Goal: Task Accomplishment & Management: Use online tool/utility

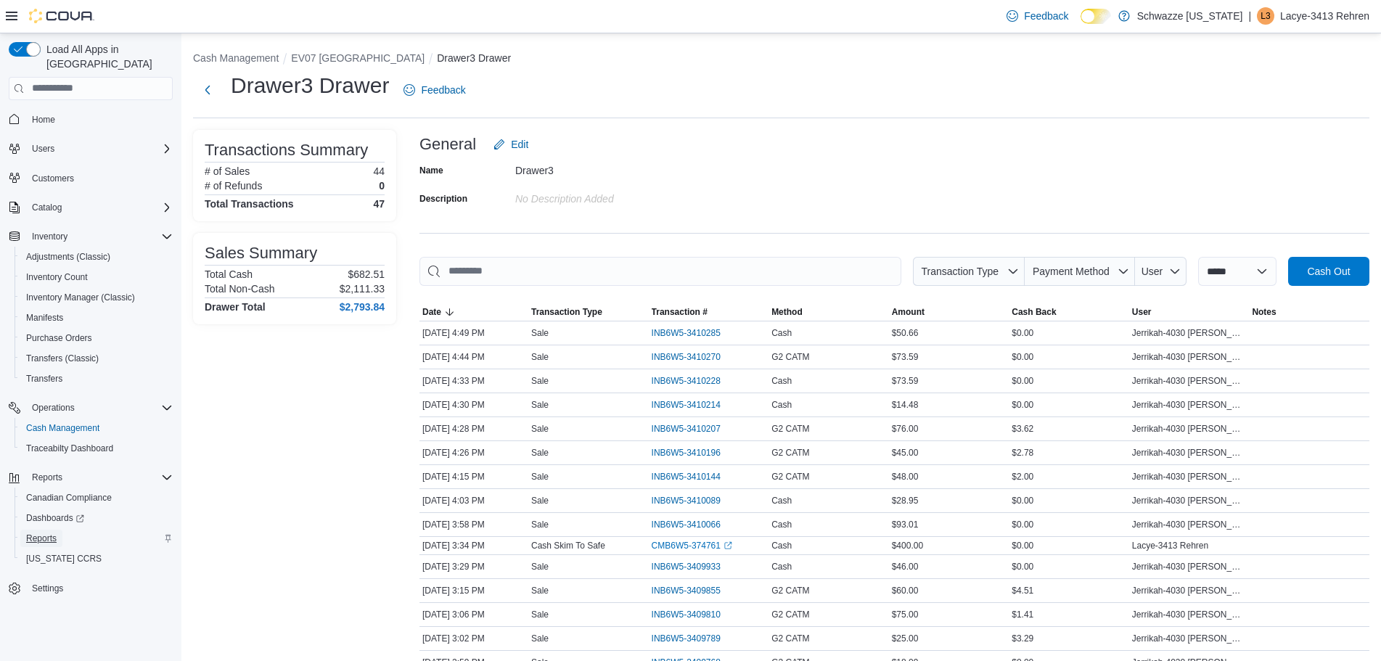
click at [44, 533] on span "Reports" at bounding box center [41, 539] width 30 height 12
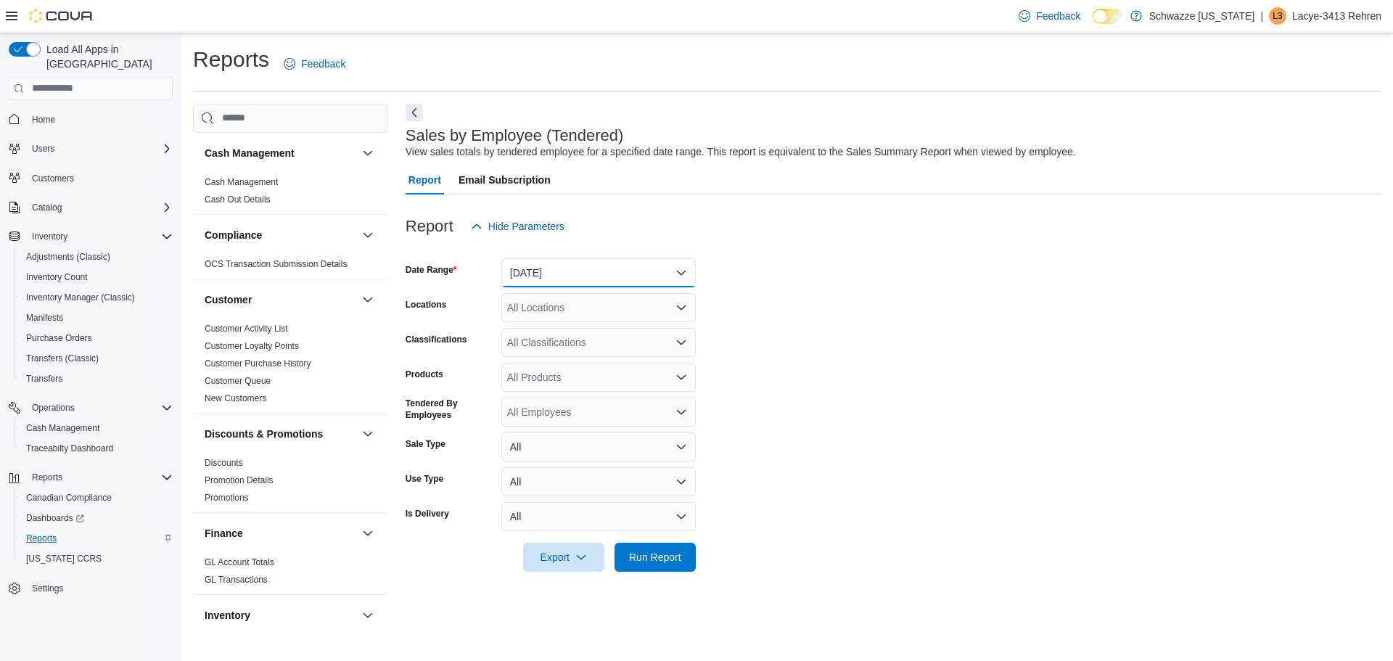
click at [548, 268] on button "[DATE]" at bounding box center [598, 272] width 194 height 29
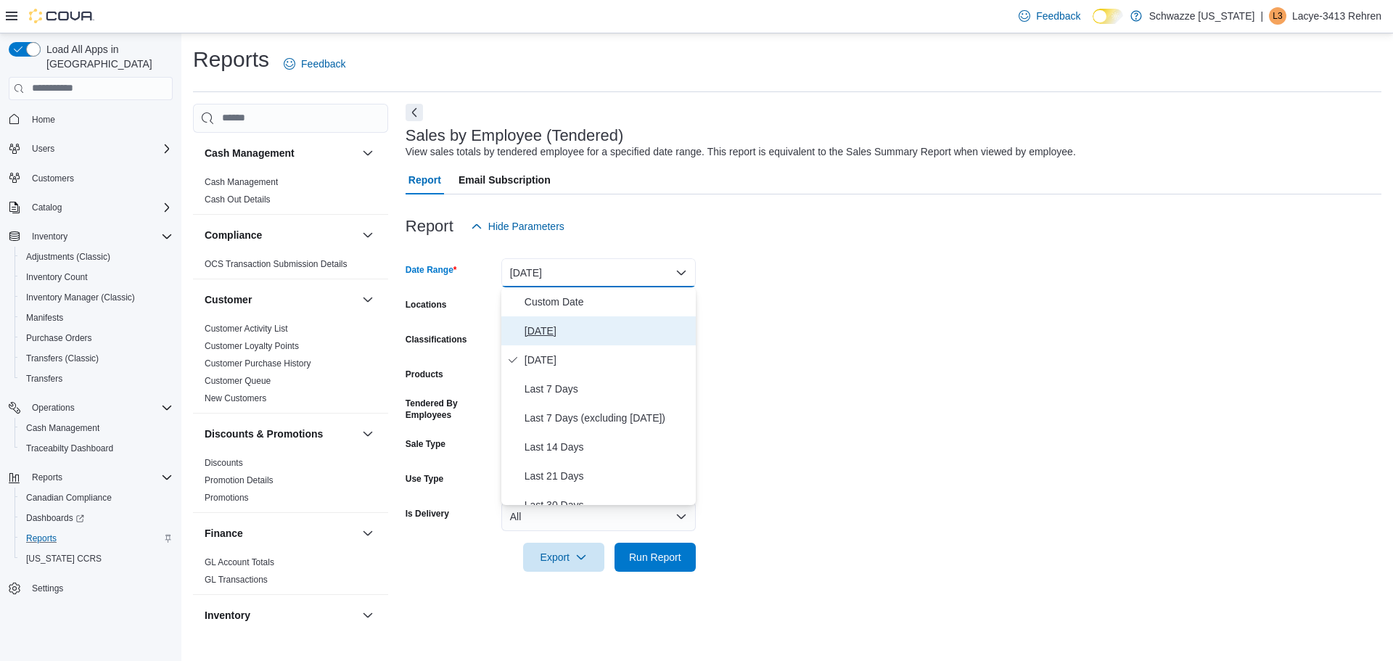
click at [543, 322] on span "[DATE]" at bounding box center [607, 330] width 165 height 17
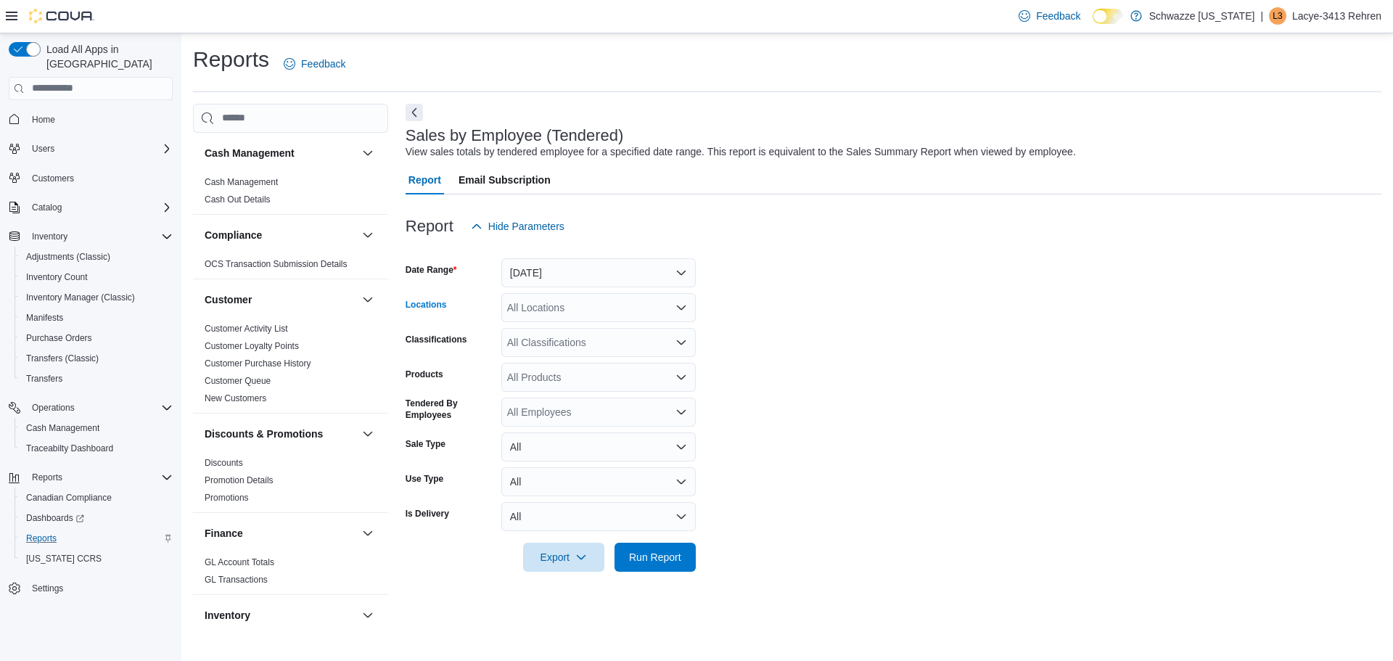
click at [543, 311] on div "All Locations" at bounding box center [598, 307] width 194 height 29
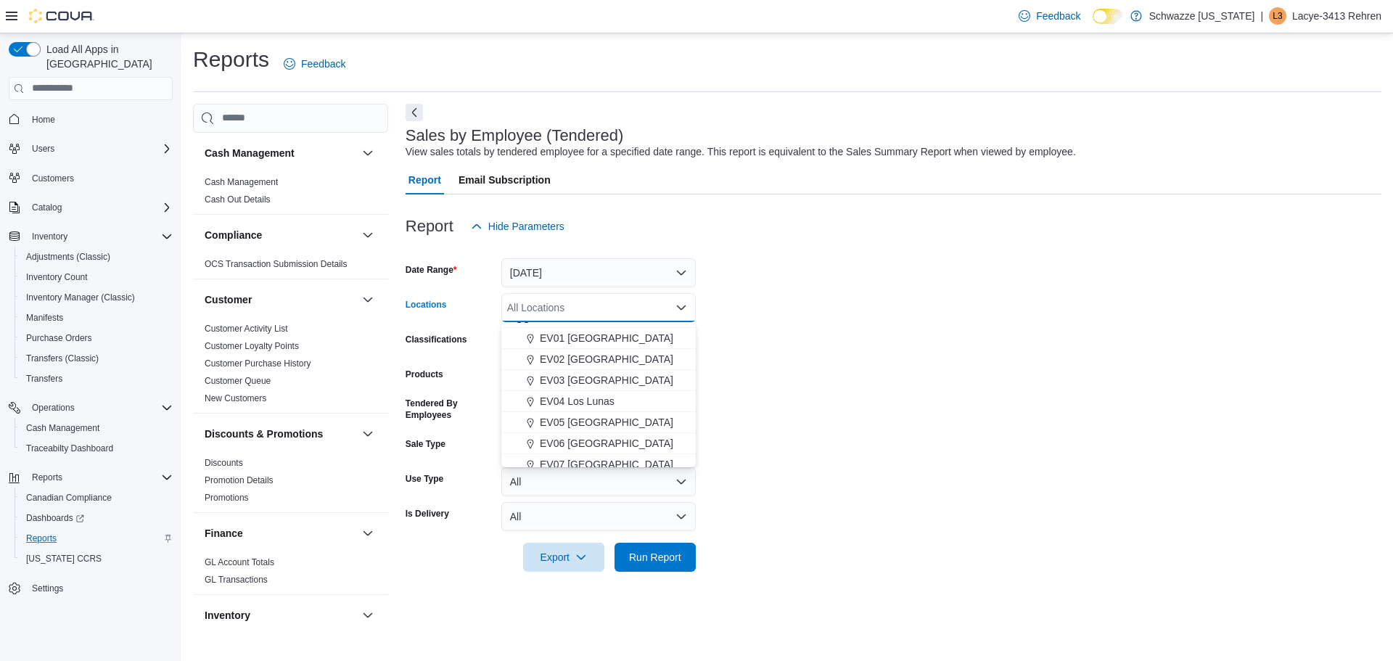
click at [607, 462] on span "EV07 [GEOGRAPHIC_DATA]" at bounding box center [607, 464] width 134 height 15
click at [943, 359] on form "Date Range [DATE] Locations [GEOGRAPHIC_DATA] [GEOGRAPHIC_DATA] Combo box. Sele…" at bounding box center [894, 406] width 976 height 331
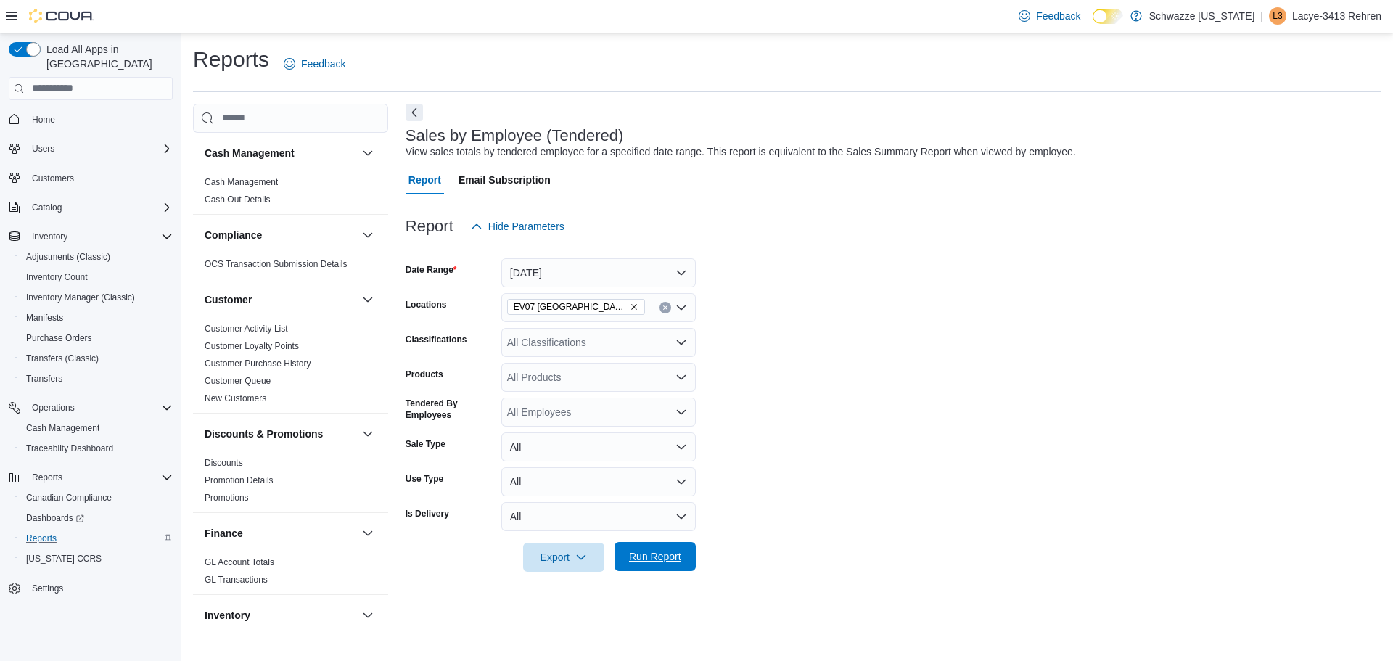
click at [659, 567] on span "Run Report" at bounding box center [655, 556] width 64 height 29
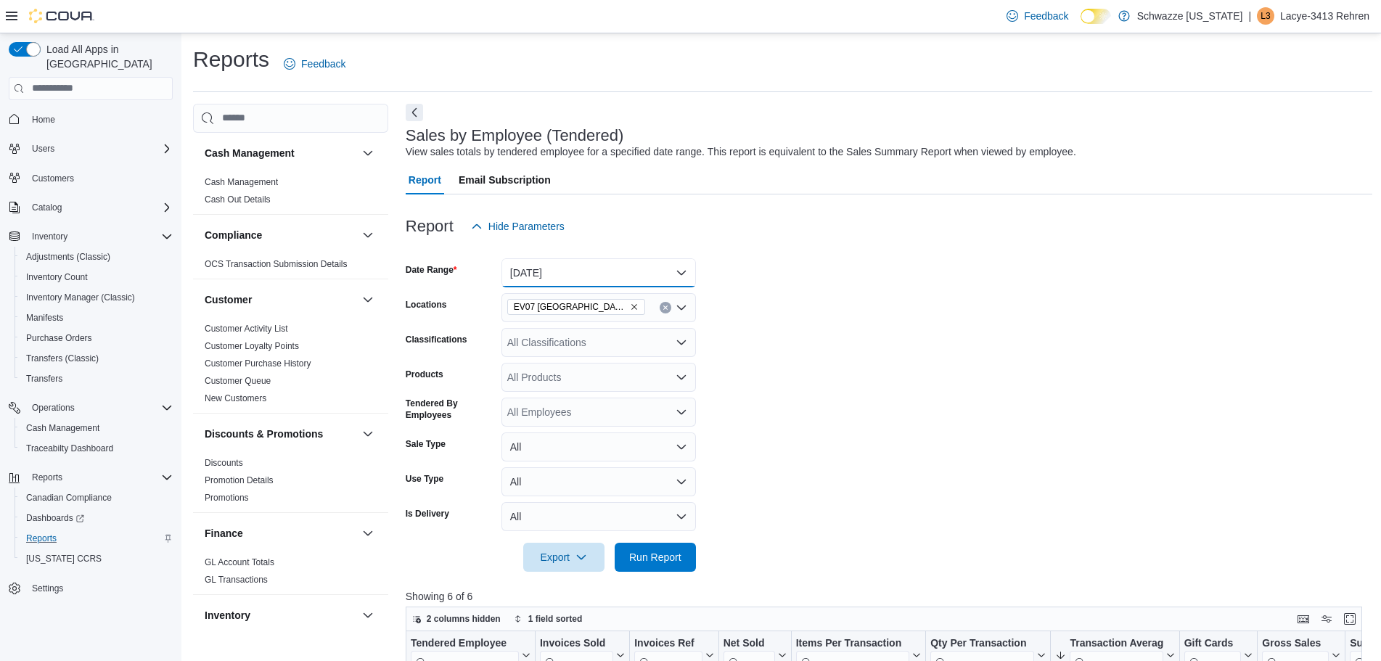
click at [562, 268] on button "[DATE]" at bounding box center [598, 272] width 194 height 29
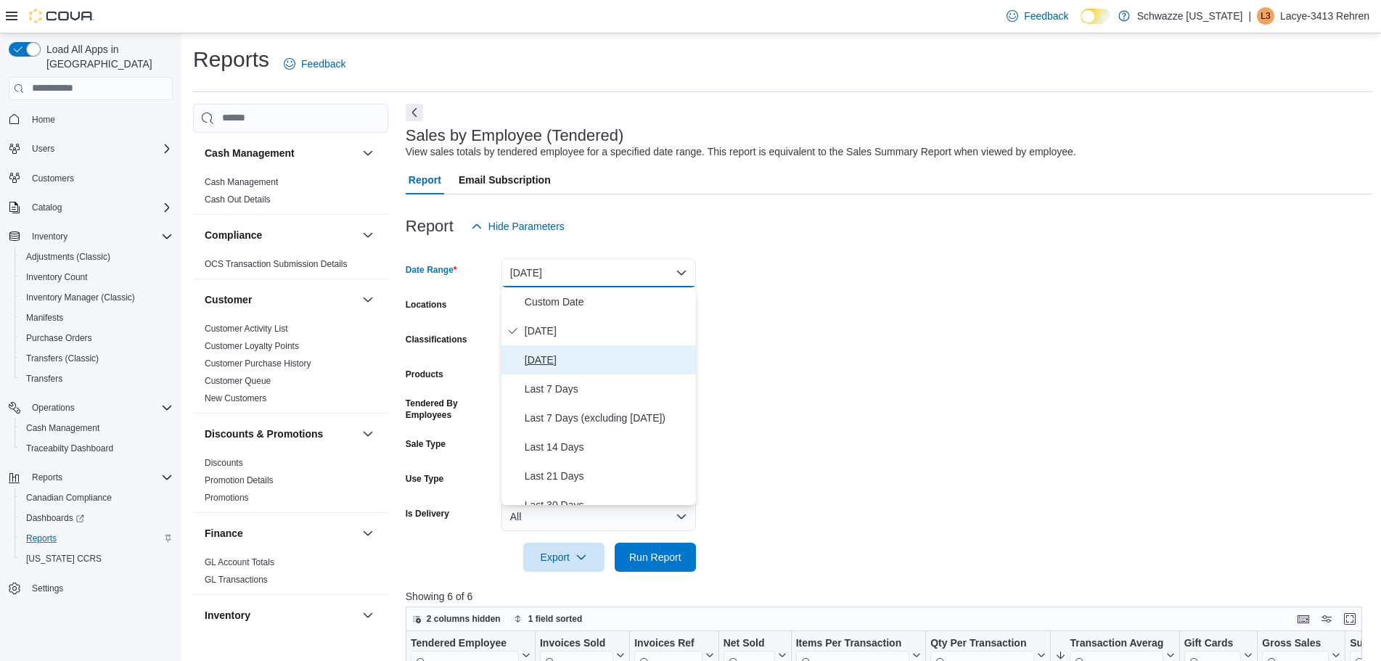
click at [546, 361] on span "[DATE]" at bounding box center [607, 359] width 165 height 17
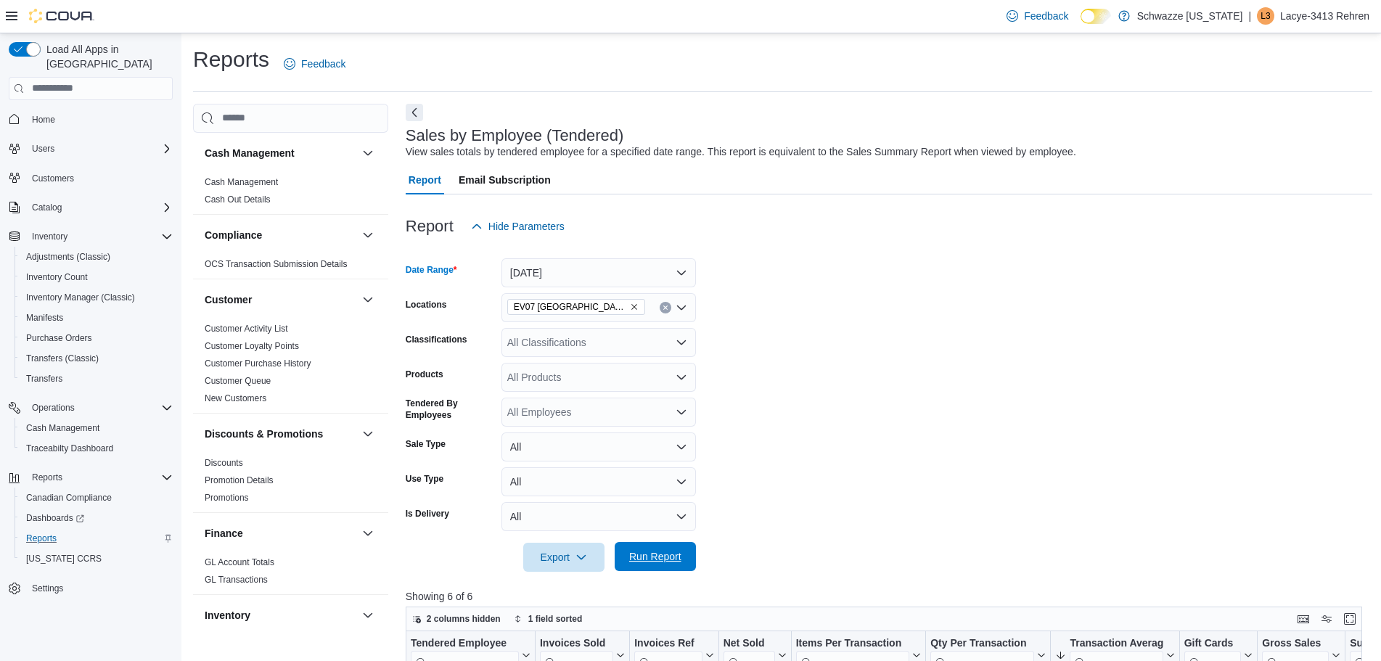
click at [655, 549] on span "Run Report" at bounding box center [655, 556] width 64 height 29
click at [586, 273] on button "[DATE]" at bounding box center [598, 272] width 194 height 29
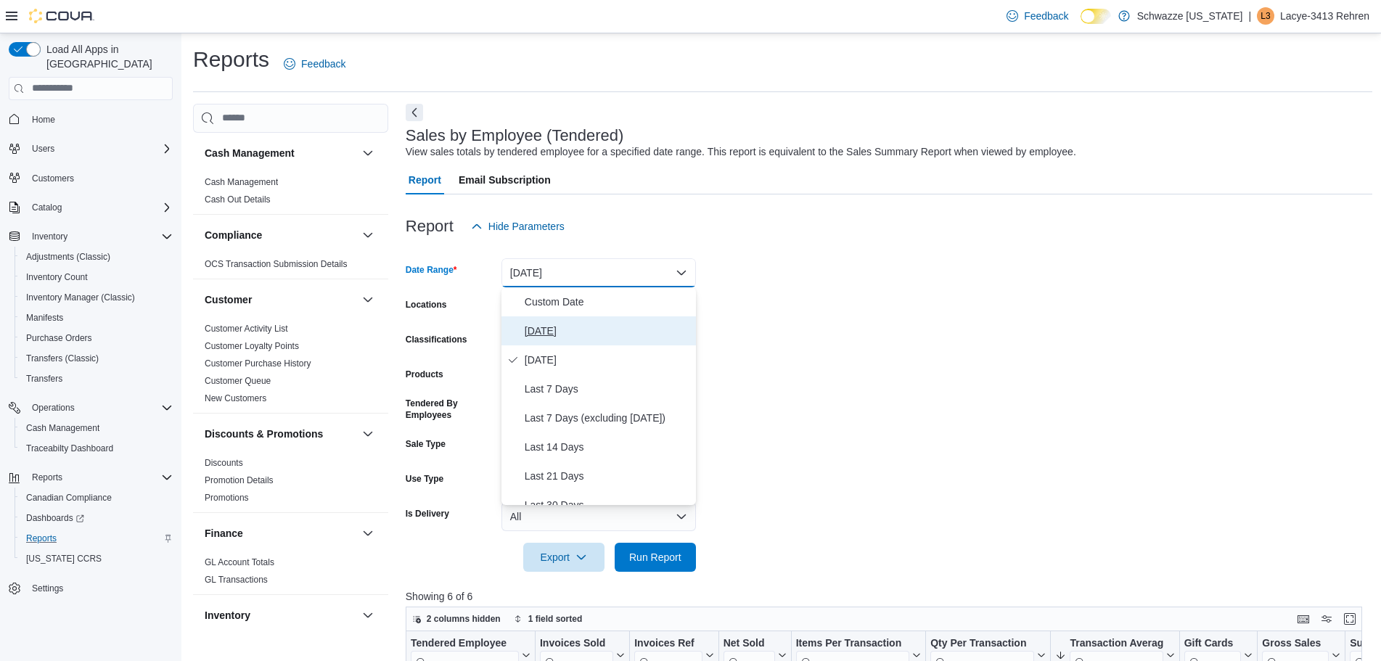
click at [567, 332] on span "[DATE]" at bounding box center [607, 330] width 165 height 17
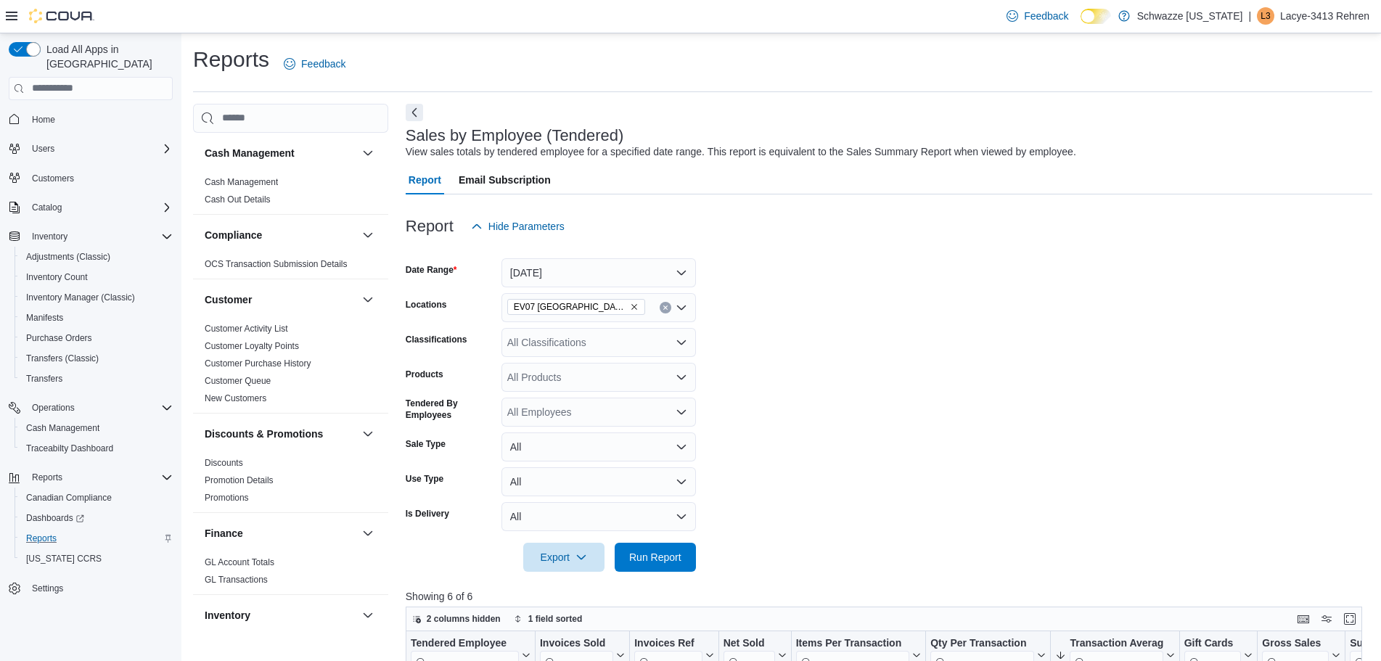
click at [983, 302] on form "Date Range [DATE] Locations EV07 [GEOGRAPHIC_DATA] Classifications All Classifi…" at bounding box center [889, 406] width 966 height 331
click at [673, 548] on span "Run Report" at bounding box center [655, 556] width 64 height 29
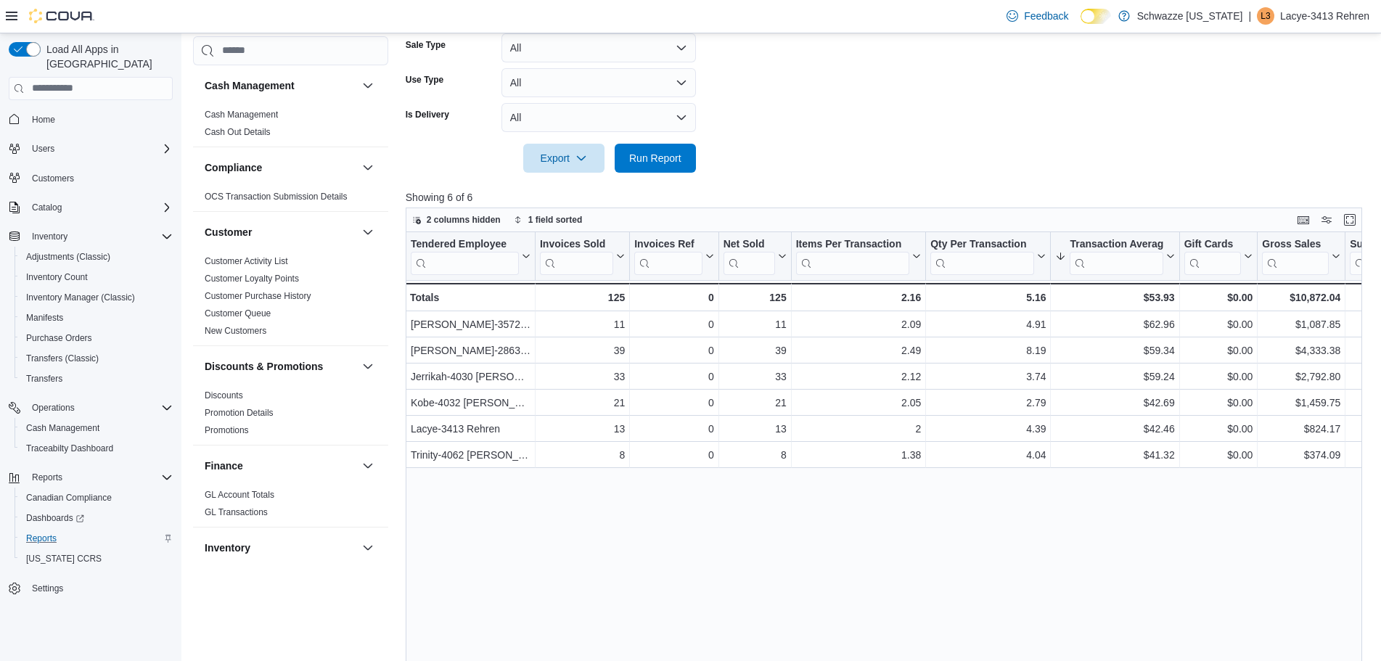
scroll to position [417, 0]
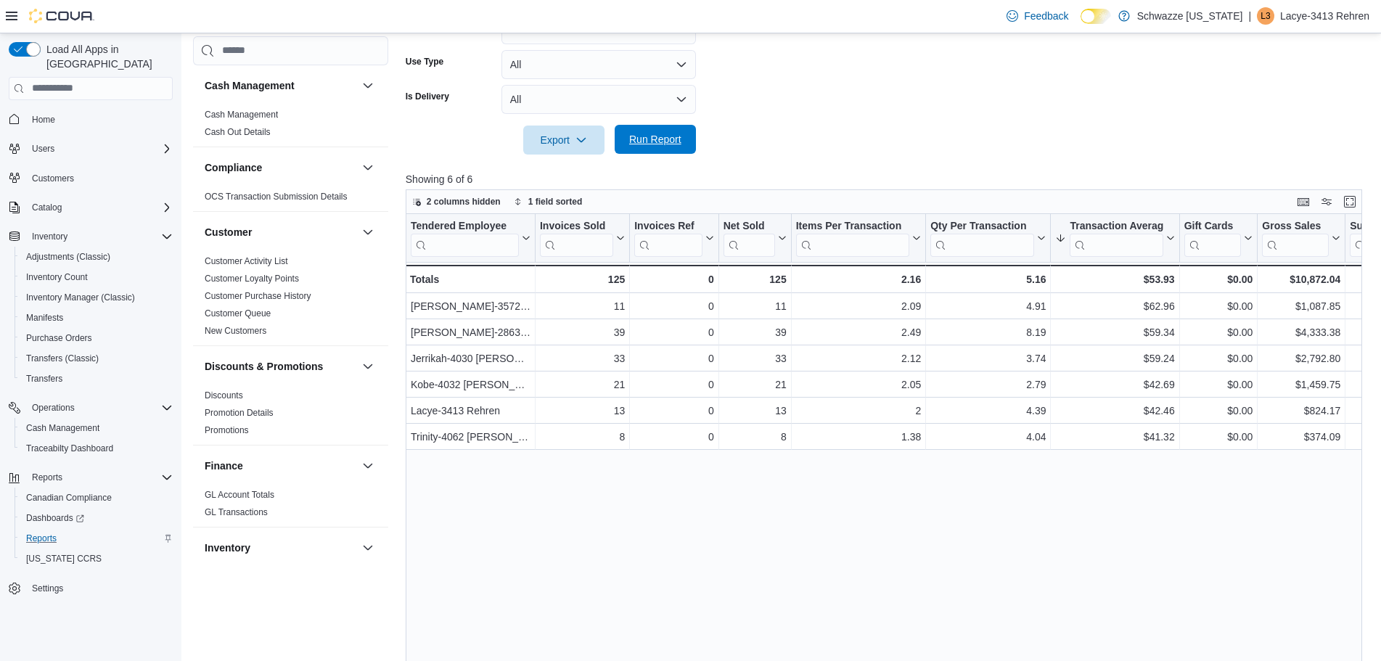
click at [654, 145] on span "Run Report" at bounding box center [655, 139] width 52 height 15
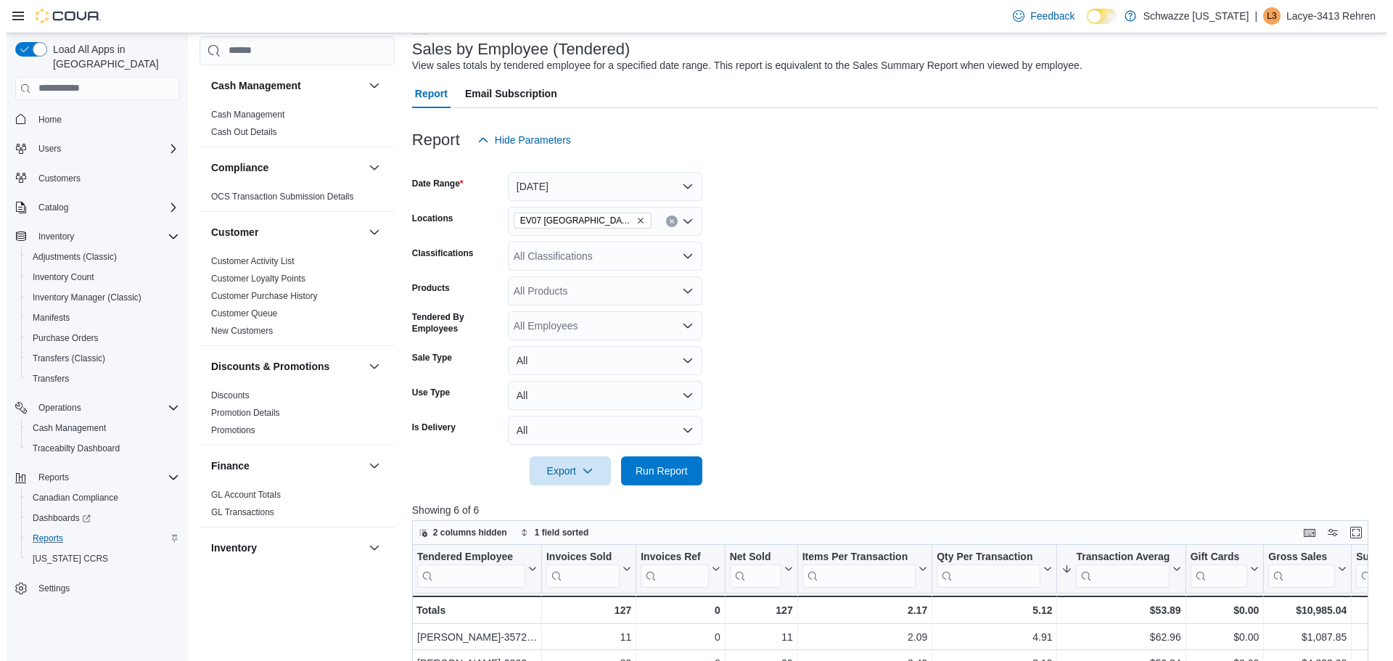
scroll to position [0, 0]
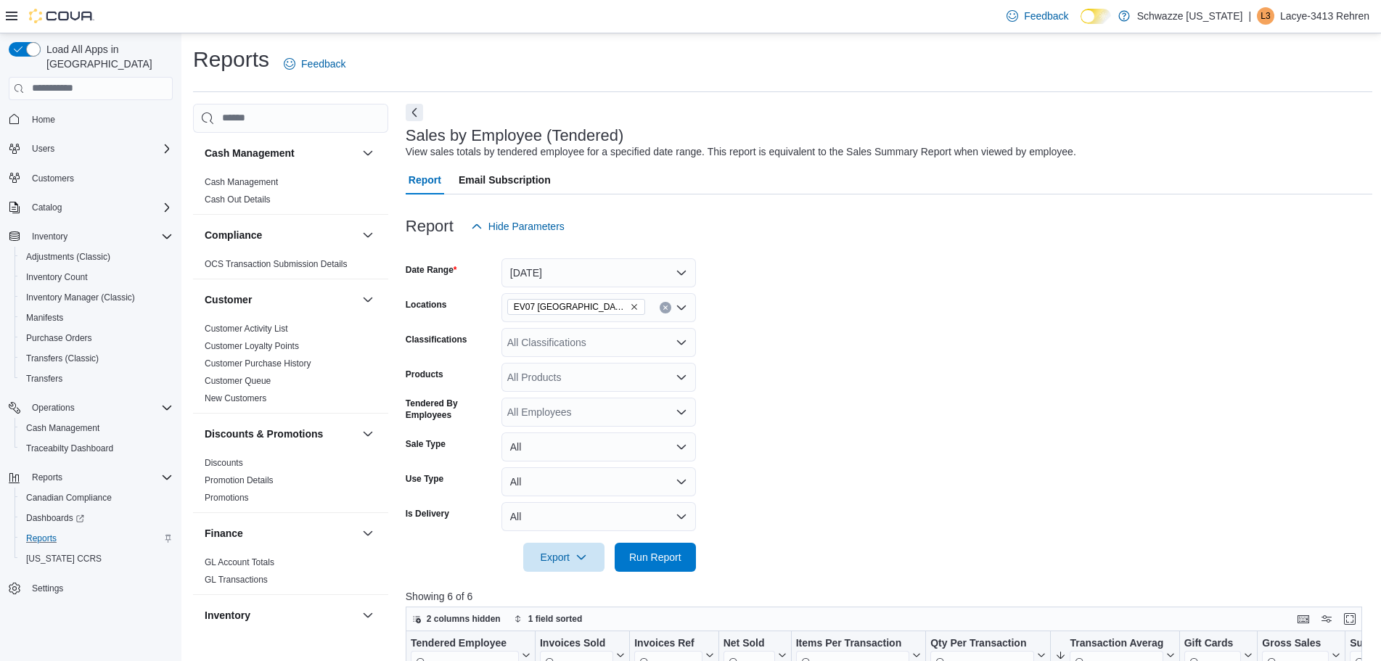
click at [641, 57] on div "Reports Feedback" at bounding box center [782, 64] width 1179 height 38
click at [83, 248] on span "Adjustments (Classic)" at bounding box center [68, 256] width 84 height 17
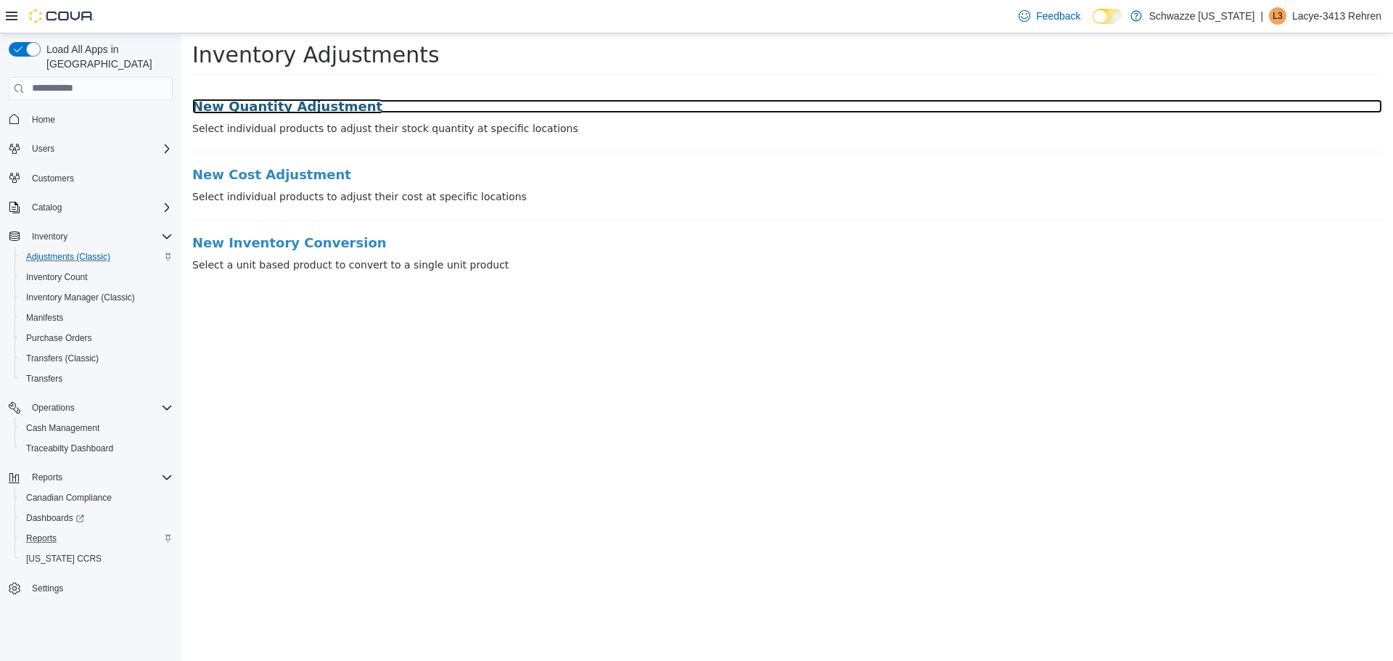
click at [316, 112] on h3 "New Quantity Adjustment" at bounding box center [787, 106] width 1190 height 15
